Goal: Answer question/provide support: Share knowledge or assist other users

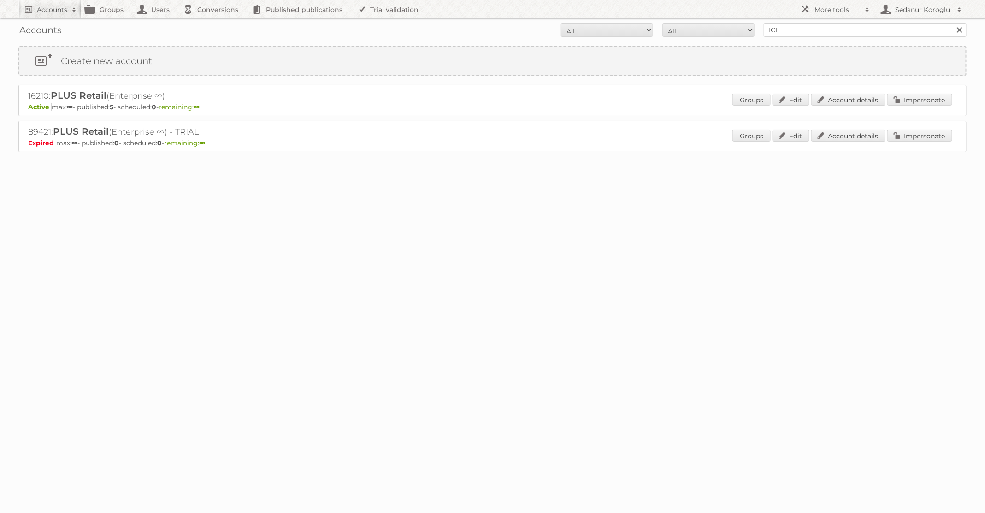
type input "ICI Paris XL"
click at [952, 23] on input "Search" at bounding box center [959, 30] width 14 height 14
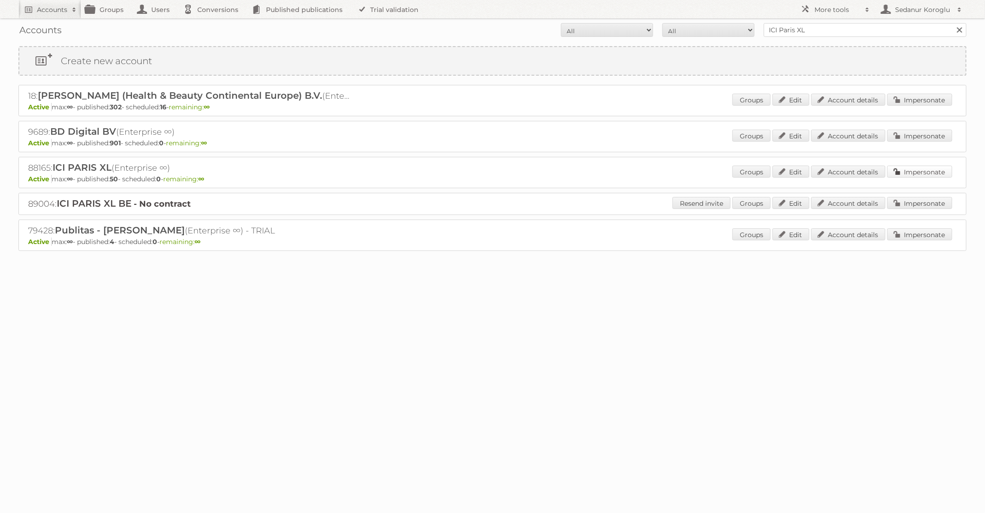
click at [923, 172] on link "Impersonate" at bounding box center [919, 172] width 65 height 12
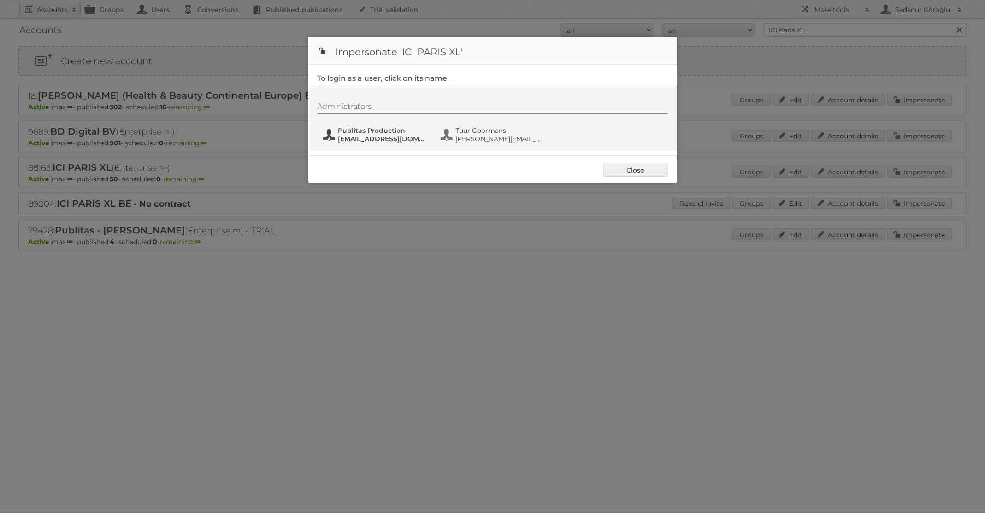
click at [407, 135] on span "fs+iciparisxl@publitas.com" at bounding box center [382, 139] width 89 height 8
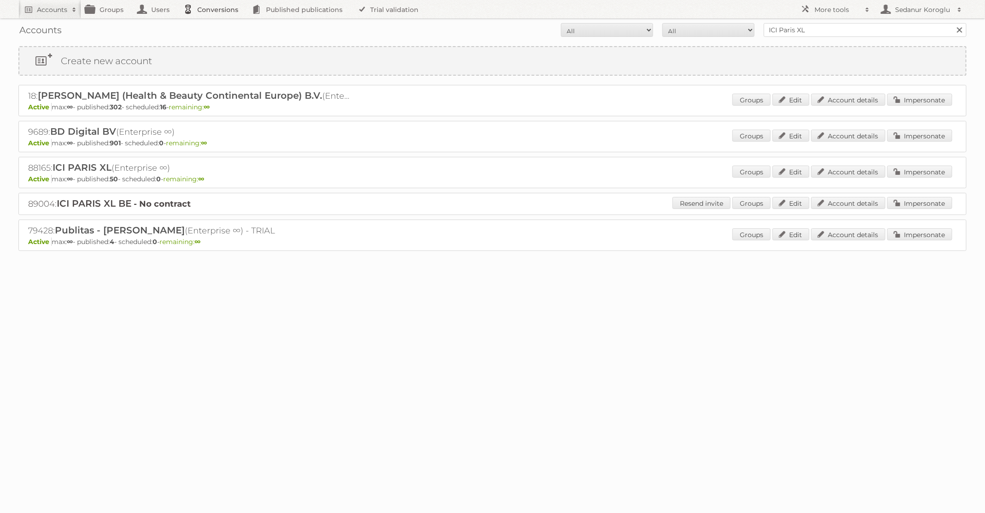
click at [215, 15] on link "Conversions" at bounding box center [213, 9] width 69 height 18
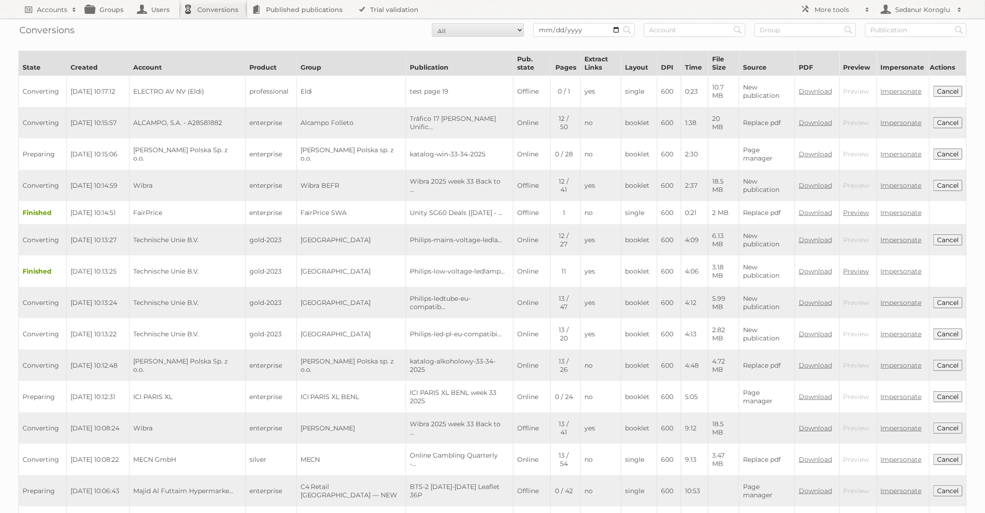
click at [944, 391] on button "Cancel" at bounding box center [948, 396] width 29 height 11
click at [64, 16] on link "Accounts" at bounding box center [49, 9] width 63 height 18
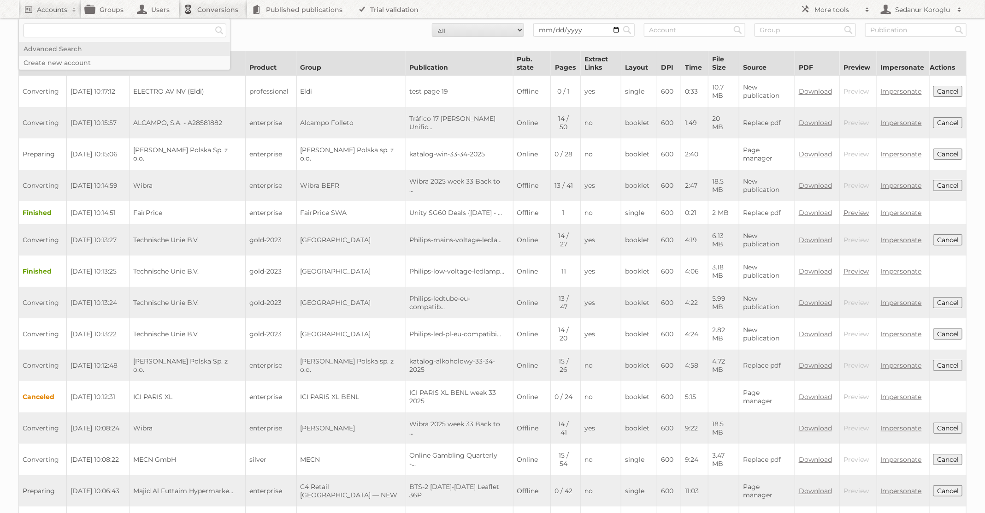
click at [59, 47] on link "Advanced Search" at bounding box center [124, 49] width 211 height 14
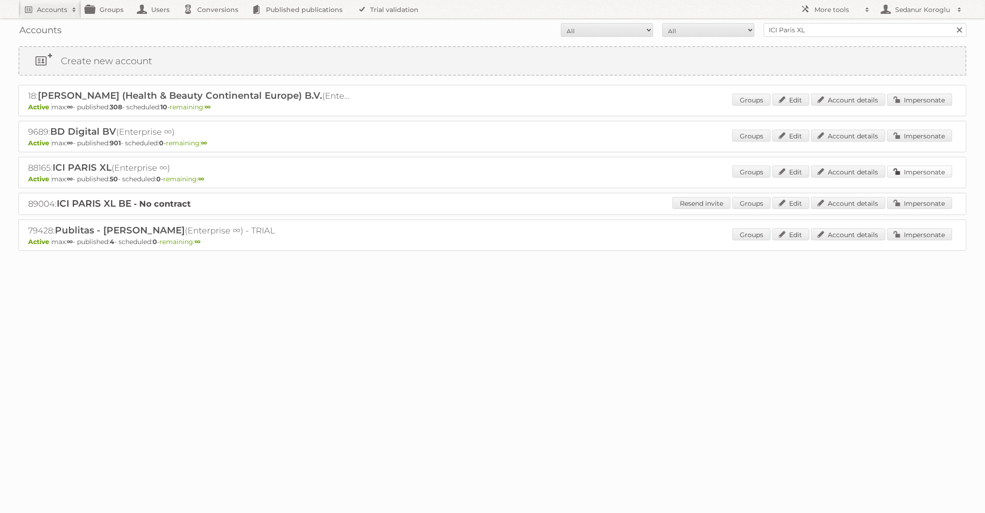
click at [921, 168] on link "Impersonate" at bounding box center [919, 172] width 65 height 12
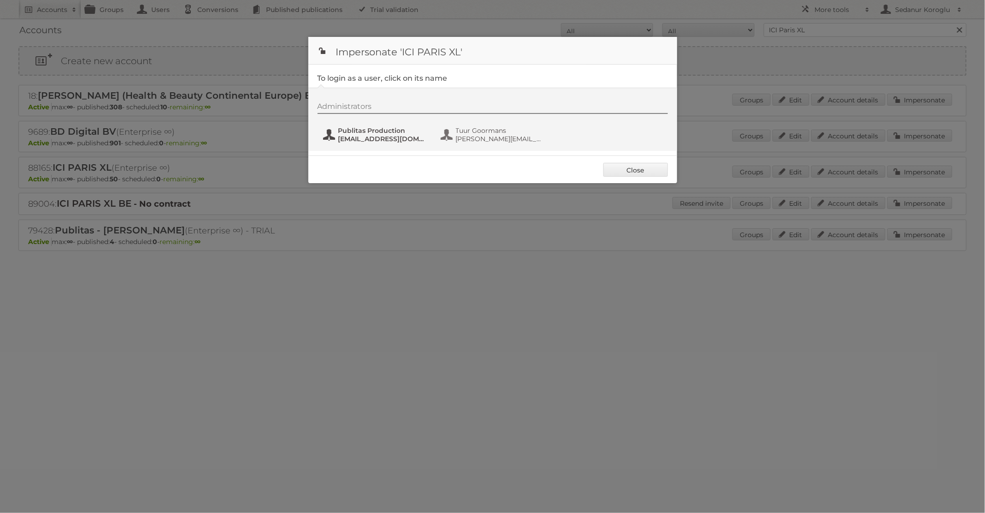
click at [397, 140] on span "[EMAIL_ADDRESS][DOMAIN_NAME]" at bounding box center [382, 139] width 89 height 8
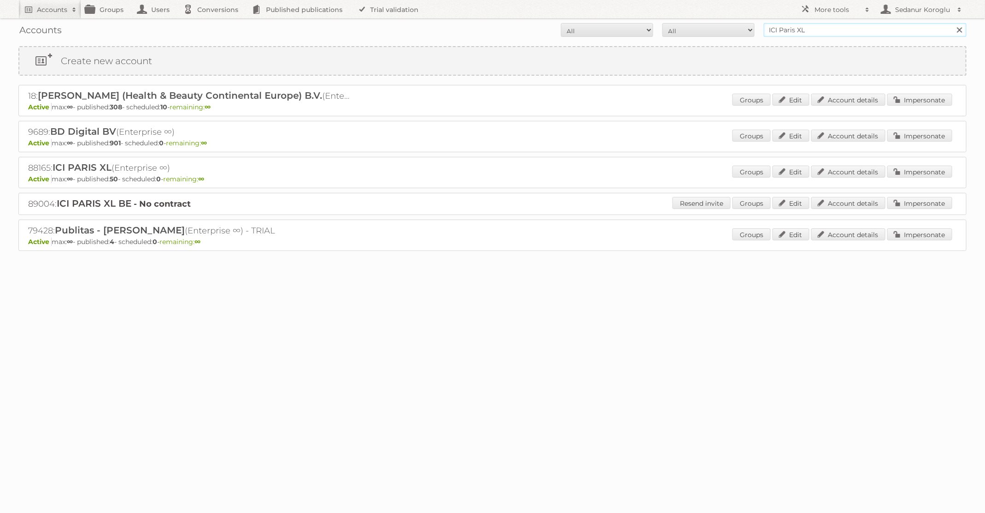
drag, startPoint x: 861, startPoint y: 26, endPoint x: 648, endPoint y: 25, distance: 213.5
click at [648, 25] on form "All Active Expired Pending All Paid Trials Self service ICI Paris XL Search" at bounding box center [492, 30] width 948 height 14
type input "Plus Retail"
click at [952, 23] on input "Search" at bounding box center [959, 30] width 14 height 14
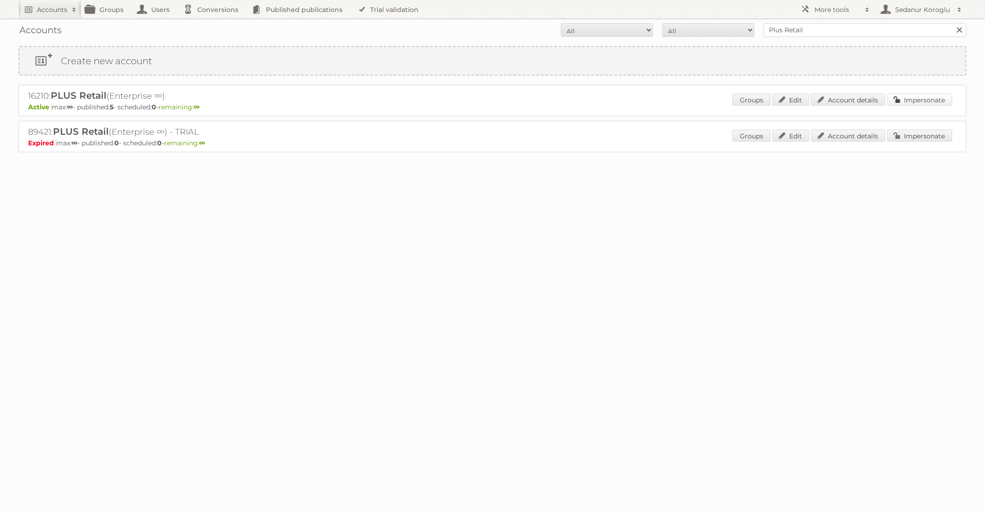
click at [914, 103] on link "Impersonate" at bounding box center [919, 100] width 65 height 12
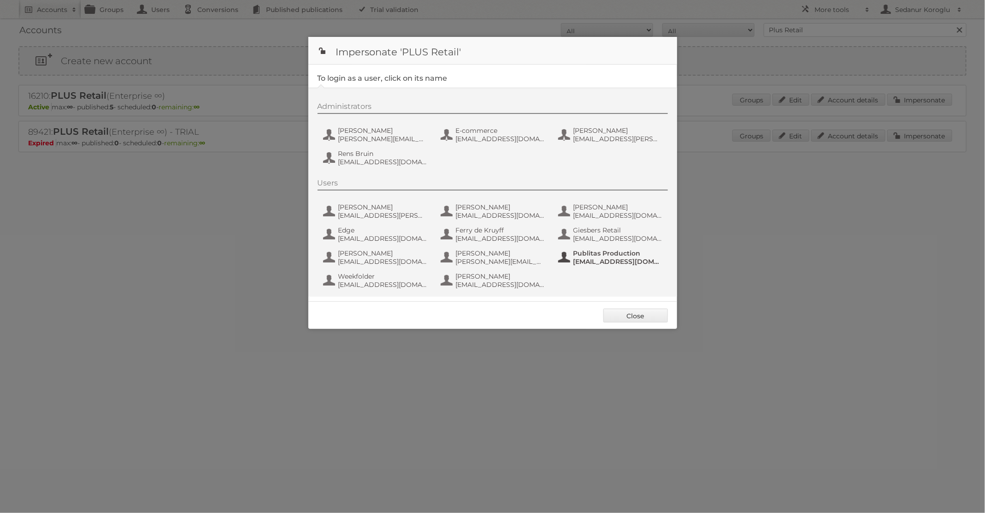
click at [611, 263] on span "[EMAIL_ADDRESS][DOMAIN_NAME]" at bounding box center [618, 261] width 89 height 8
